Goal: Information Seeking & Learning: Check status

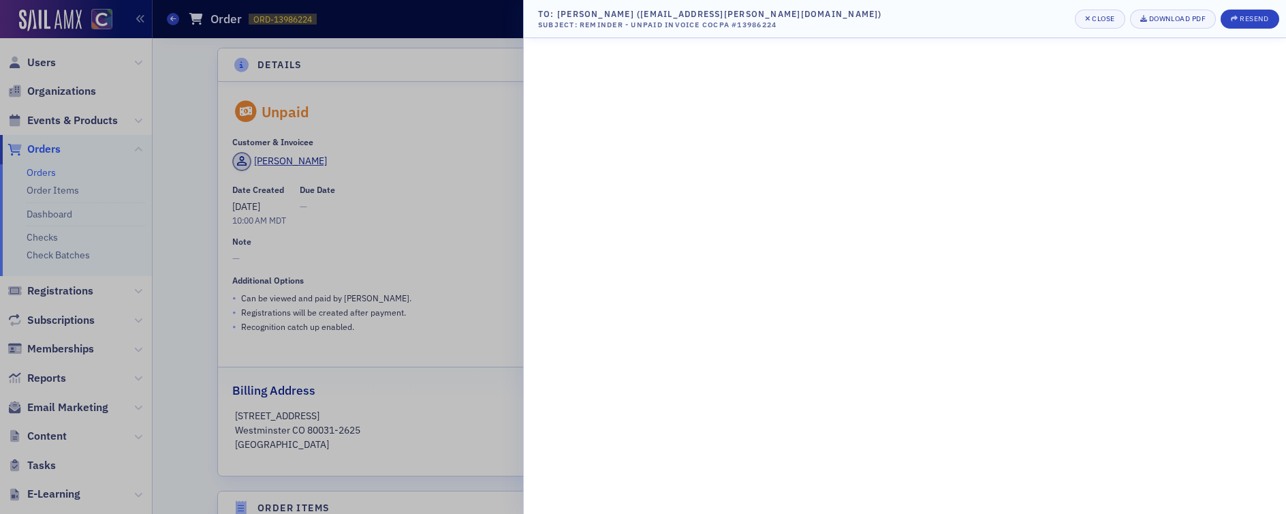
scroll to position [1062, 0]
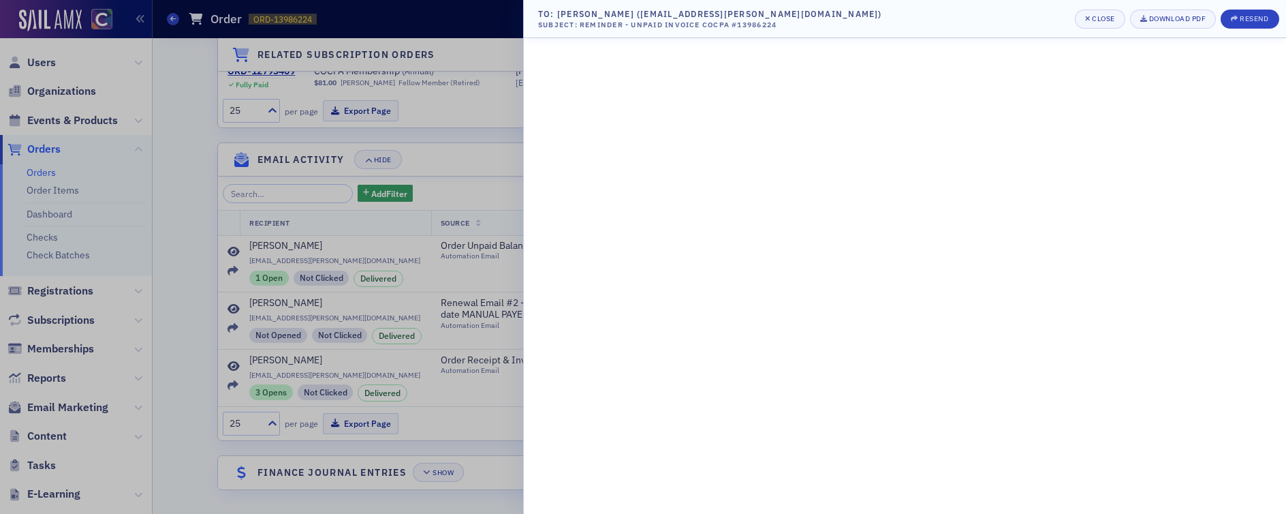
click at [484, 72] on div at bounding box center [643, 257] width 1286 height 514
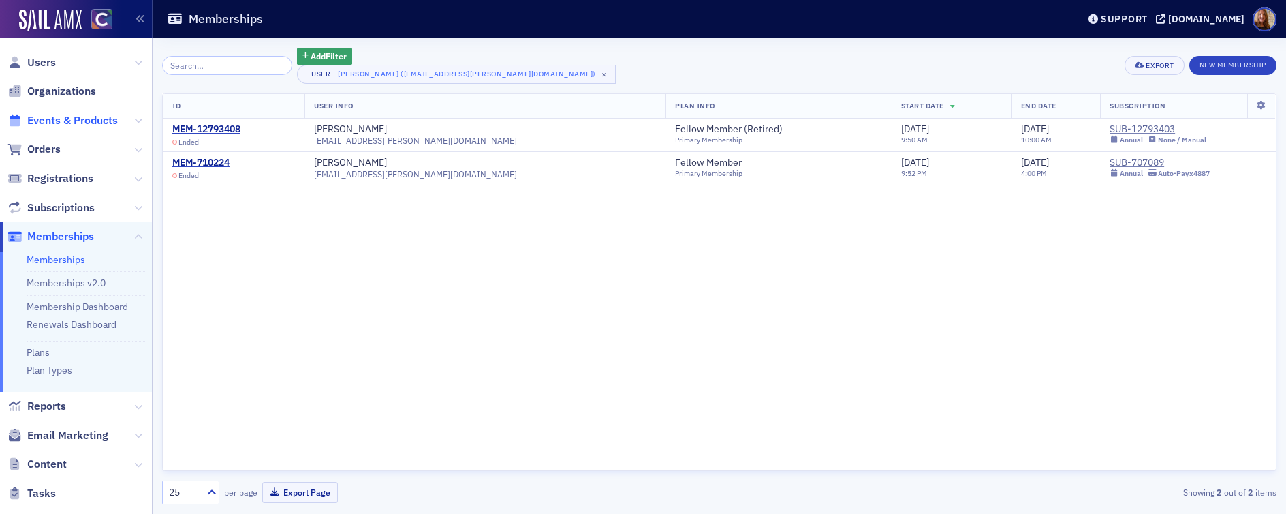
click at [64, 123] on span "Events & Products" at bounding box center [72, 120] width 91 height 15
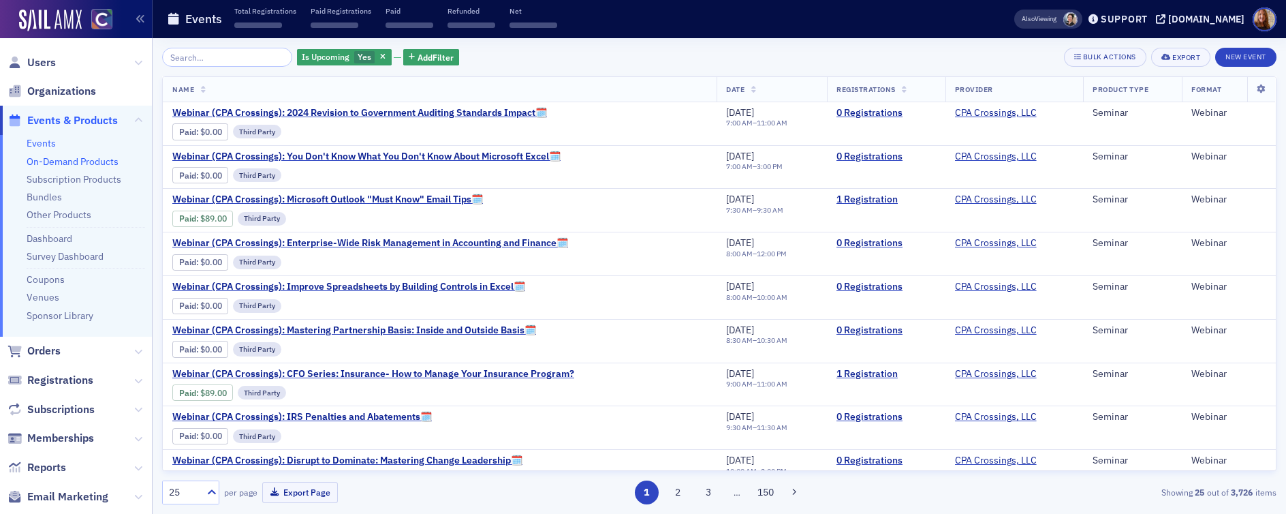
click at [52, 161] on link "On-Demand Products" at bounding box center [73, 161] width 92 height 12
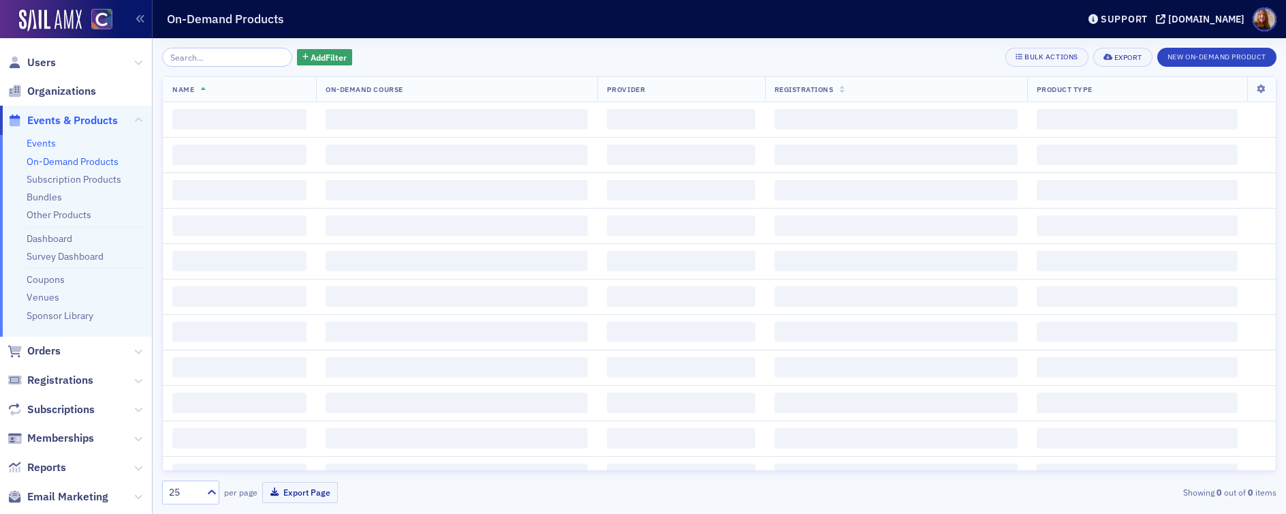
click at [41, 140] on link "Events" at bounding box center [41, 143] width 29 height 12
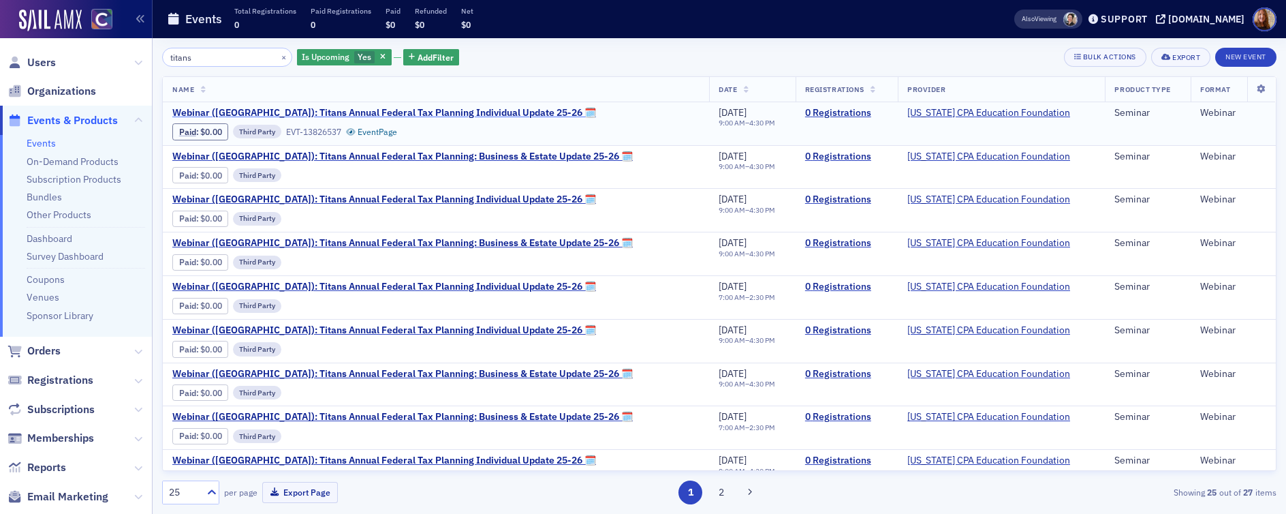
type input "titans"
click at [424, 109] on span "Webinar ([GEOGRAPHIC_DATA]): Titans Annual Federal Tax Planning Individual Upda…" at bounding box center [384, 113] width 424 height 12
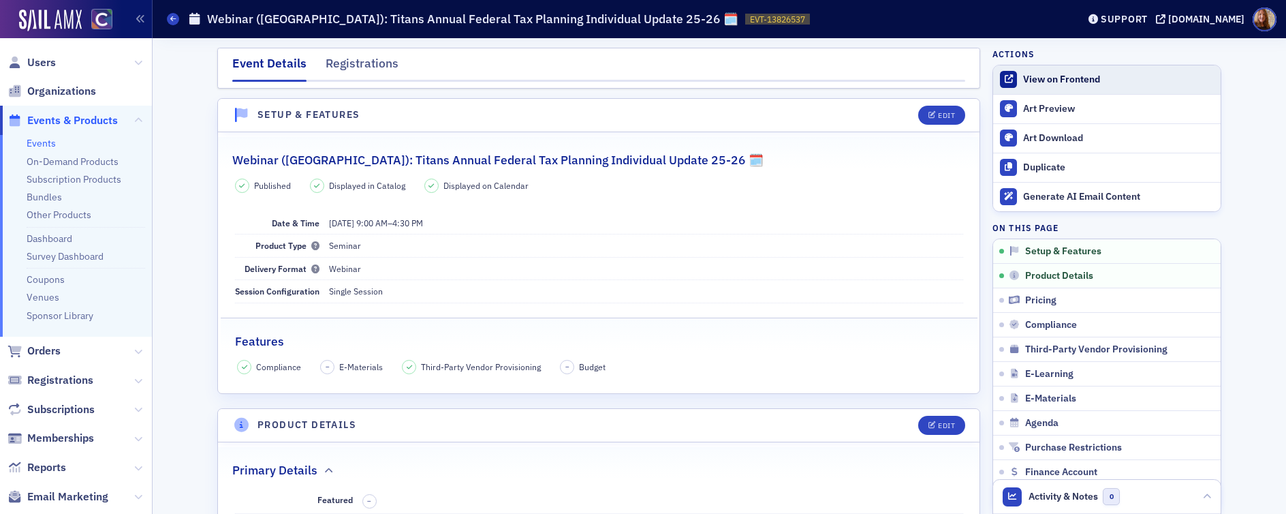
click at [1062, 81] on div "View on Frontend" at bounding box center [1118, 80] width 191 height 12
click at [36, 68] on span "Users" at bounding box center [41, 62] width 29 height 15
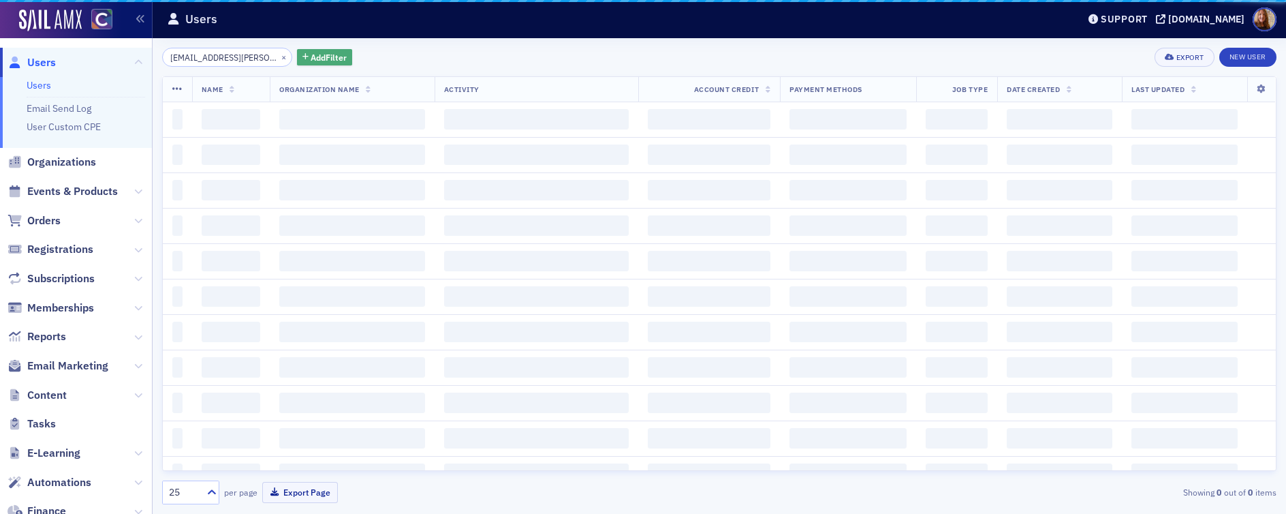
scroll to position [0, 6]
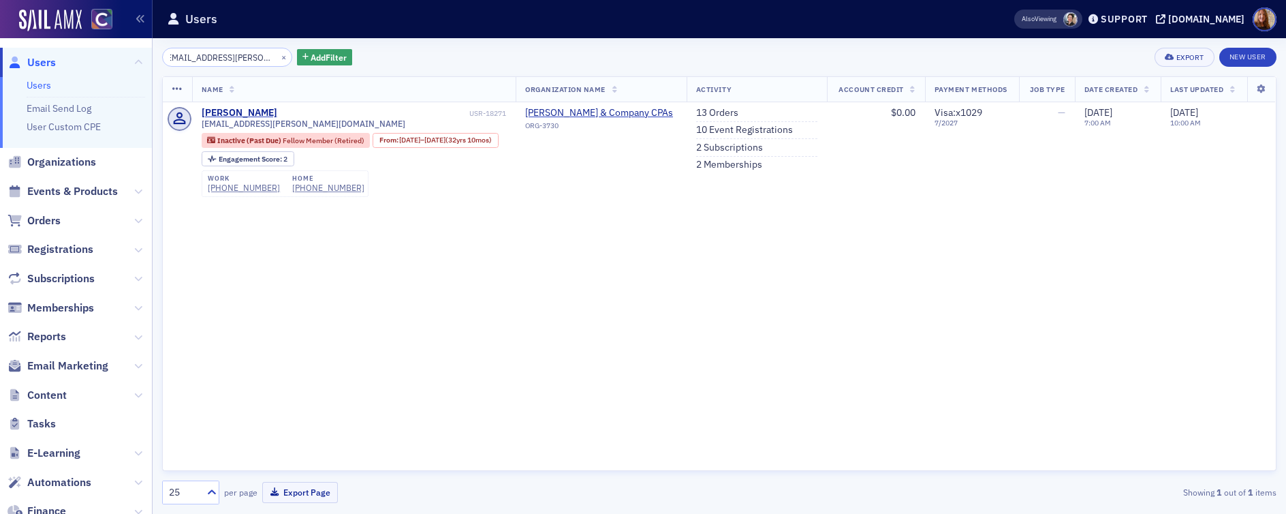
click at [227, 58] on input "[EMAIL_ADDRESS][PERSON_NAME][DOMAIN_NAME]" at bounding box center [227, 57] width 130 height 19
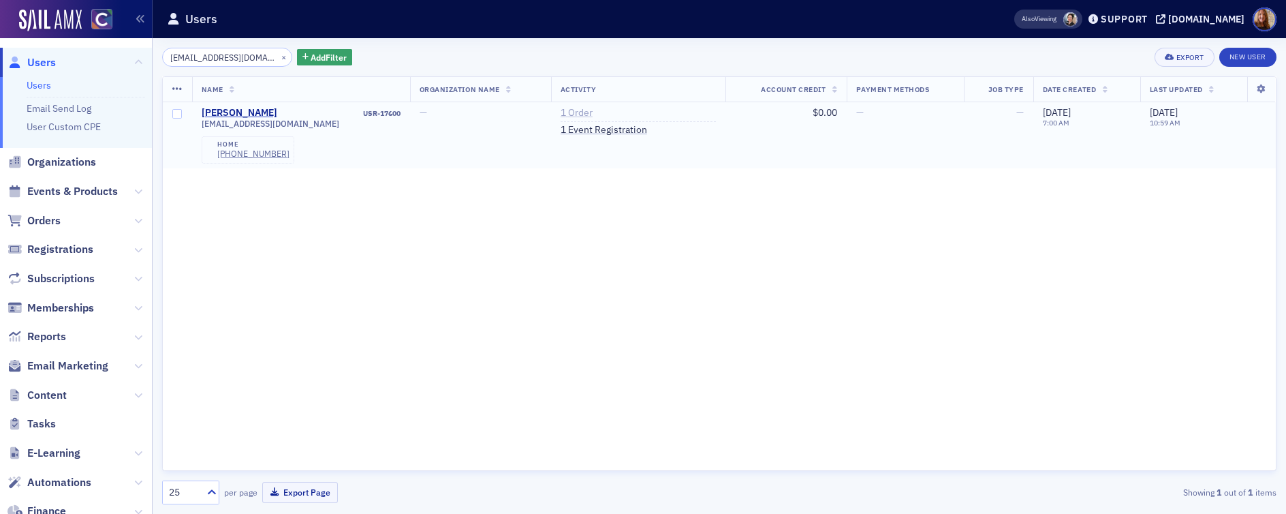
type input "dalvarez2@aol.com"
click at [564, 108] on link "1 Order" at bounding box center [577, 113] width 32 height 12
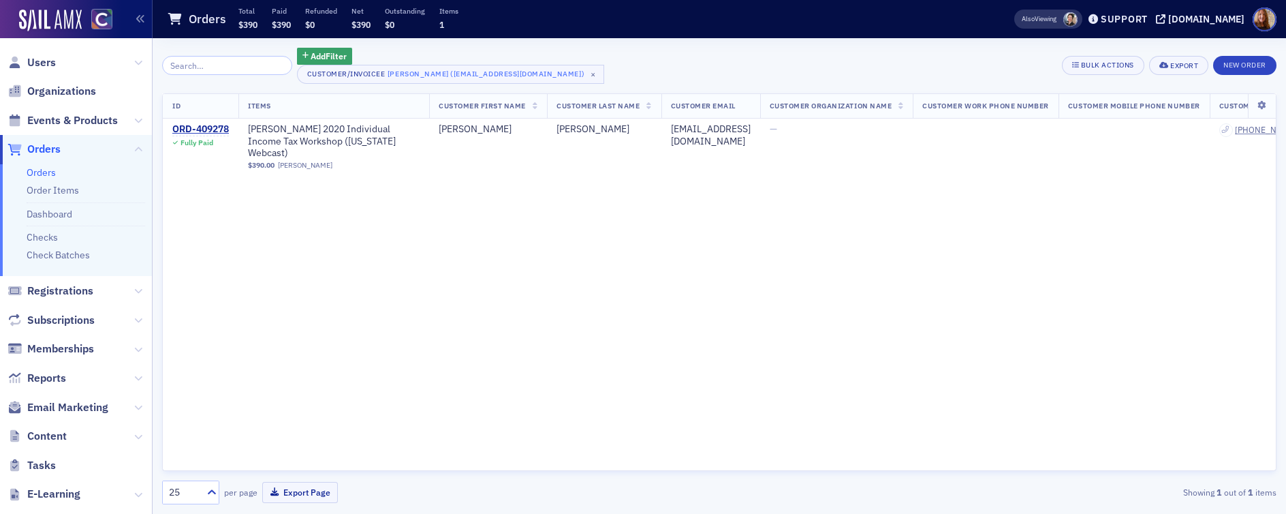
click at [535, 251] on div "ID Items Customer First Name Customer Last Name Customer Email Customer Organiz…" at bounding box center [719, 282] width 1115 height 378
click at [215, 127] on div "ORD-409278" at bounding box center [200, 129] width 57 height 12
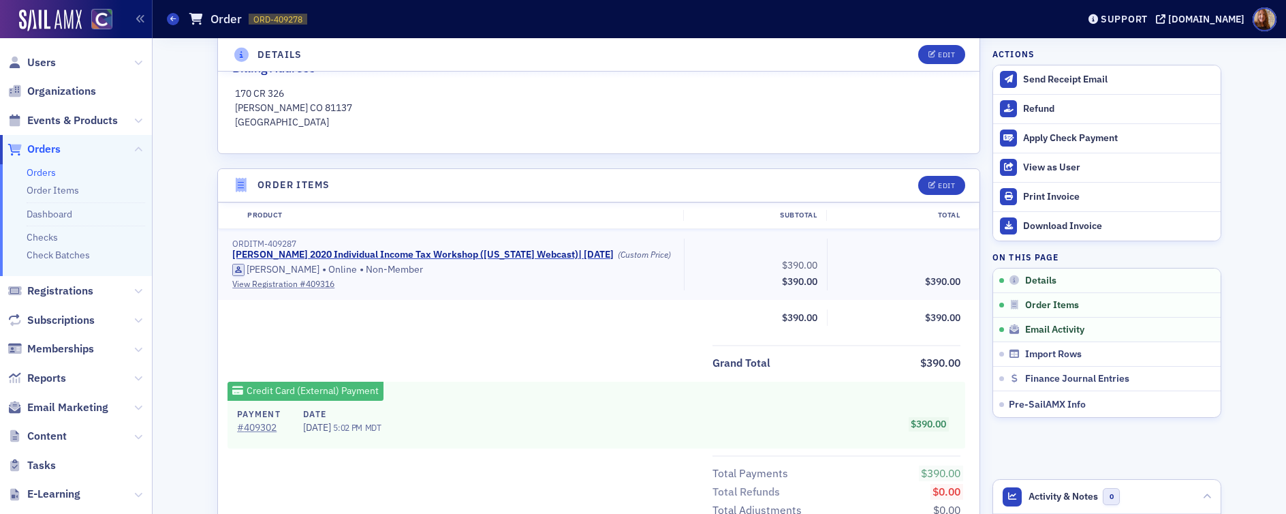
scroll to position [418, 0]
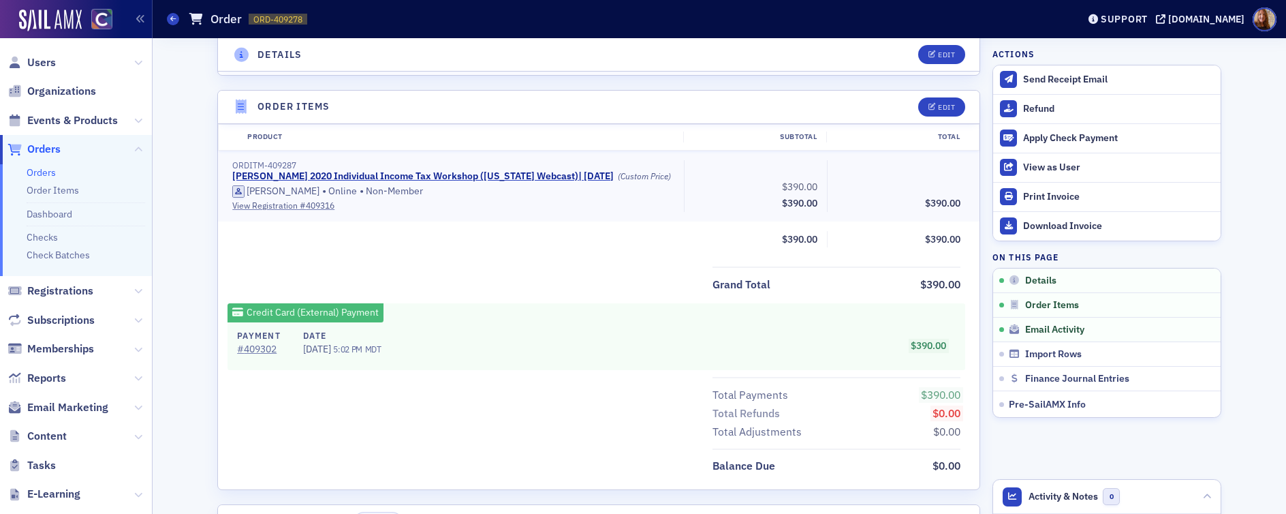
click at [429, 279] on div "Grand Total $390.00" at bounding box center [599, 279] width 762 height 27
click at [44, 63] on span "Users" at bounding box center [41, 62] width 29 height 15
